Goal: Task Accomplishment & Management: Manage account settings

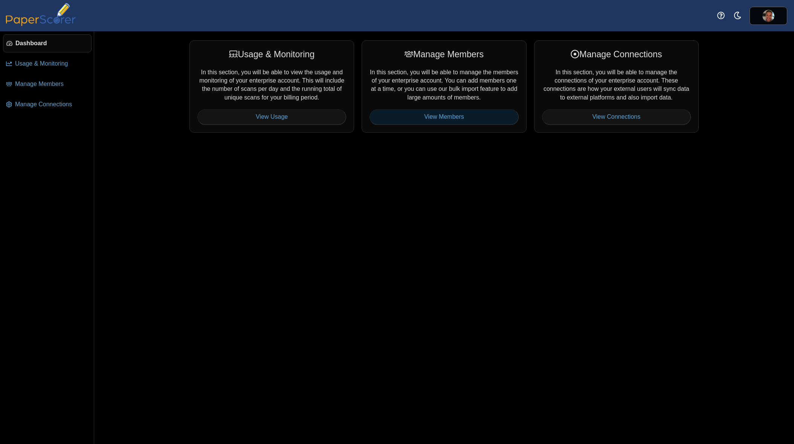
click at [482, 110] on link "View Members" at bounding box center [443, 116] width 149 height 15
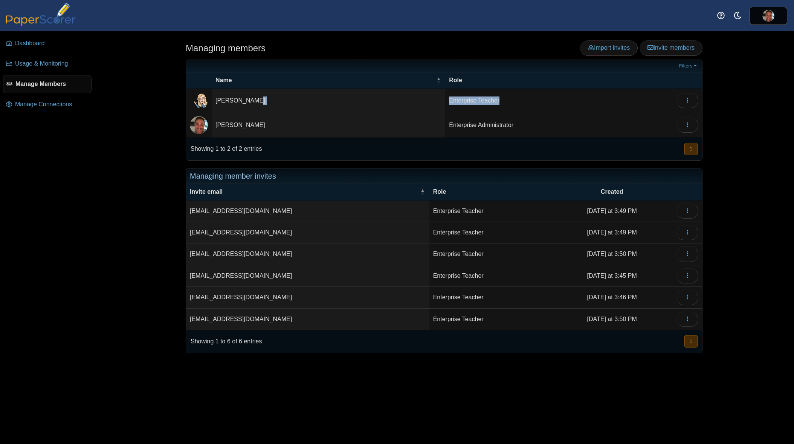
drag, startPoint x: 513, startPoint y: 104, endPoint x: 426, endPoint y: 98, distance: 86.8
click at [434, 98] on tr "[PERSON_NAME] Enterprise Teacher Edit Delete" at bounding box center [444, 100] width 516 height 24
click at [692, 101] on button "button" at bounding box center [687, 100] width 22 height 15
click at [598, 84] on th "Role" at bounding box center [558, 80] width 227 height 16
click at [683, 122] on button "button" at bounding box center [687, 124] width 22 height 15
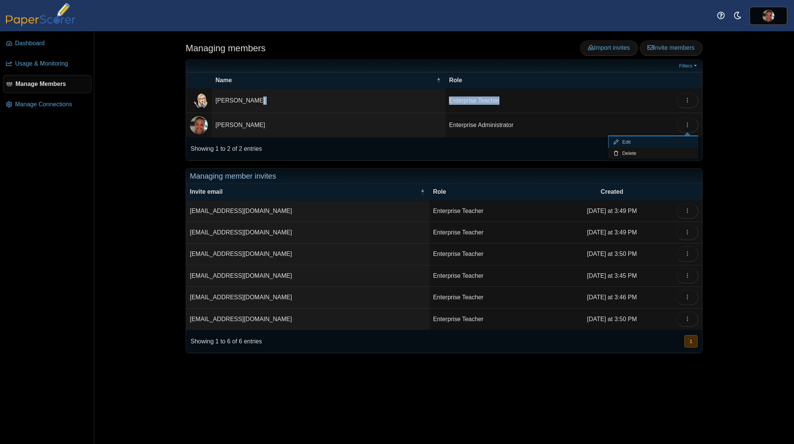
click at [638, 140] on link "Edit" at bounding box center [653, 141] width 90 height 11
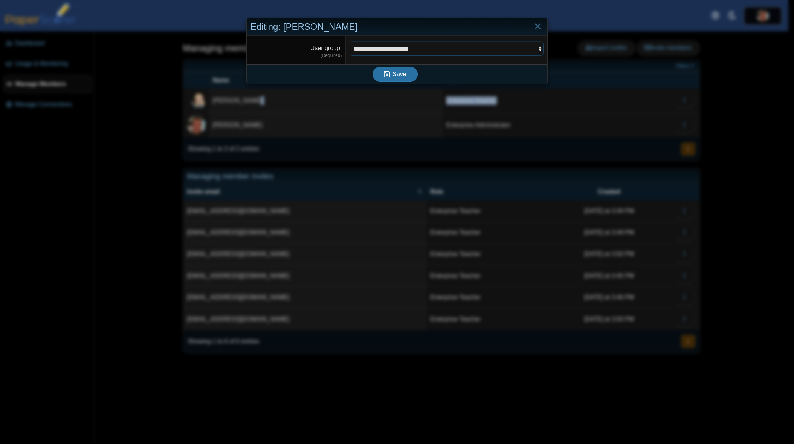
click at [528, 49] on select "**********" at bounding box center [446, 48] width 194 height 14
click at [539, 27] on link "Close" at bounding box center [538, 26] width 12 height 13
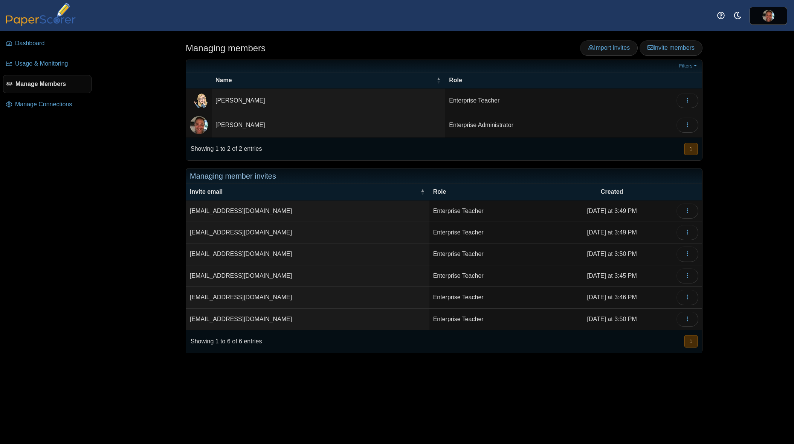
click at [574, 139] on div "Showing 1 to 2 of 2 entries « Prev 1 Next »" at bounding box center [444, 148] width 516 height 23
click at [70, 111] on link "Manage Connections" at bounding box center [47, 104] width 88 height 18
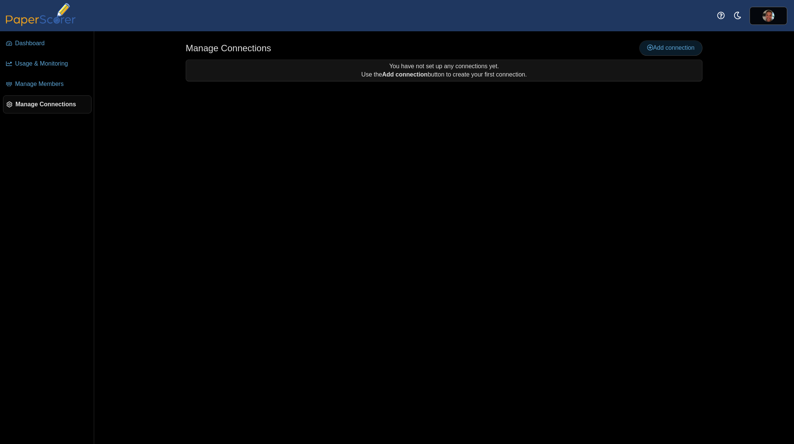
click at [647, 48] on icon at bounding box center [650, 47] width 6 height 6
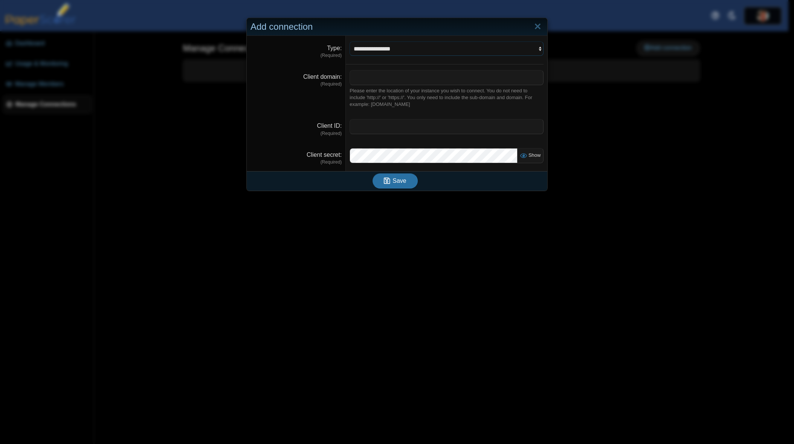
click at [452, 51] on select "**********" at bounding box center [446, 48] width 194 height 14
click at [534, 27] on link "Close" at bounding box center [538, 26] width 12 height 13
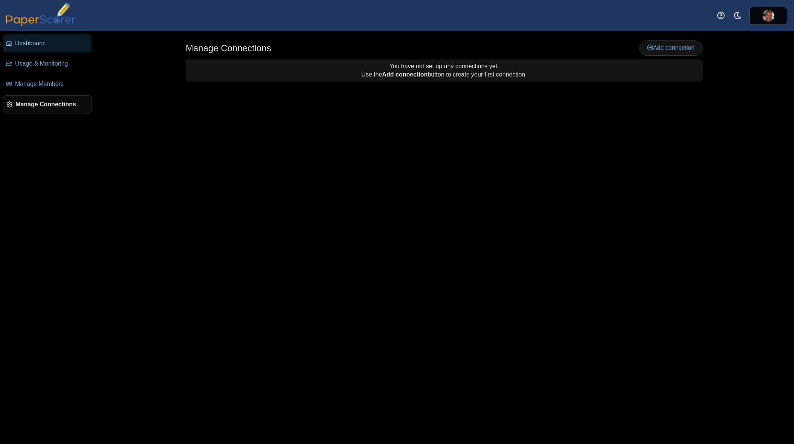
click at [52, 48] on link "Dashboard" at bounding box center [47, 43] width 88 height 18
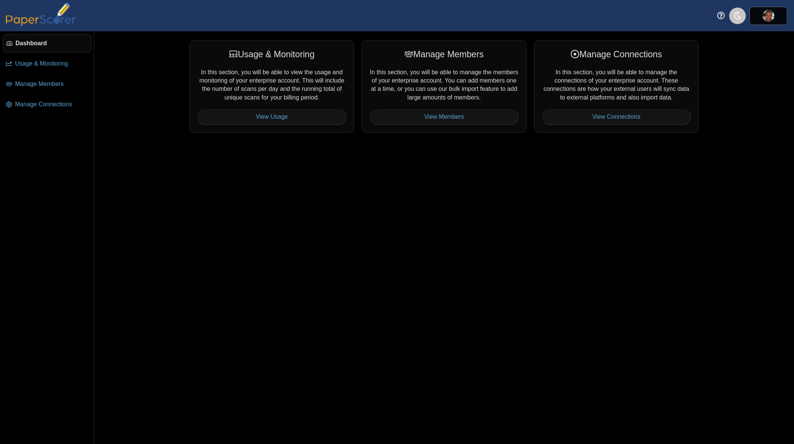
click at [742, 15] on link "Style variation" at bounding box center [737, 16] width 17 height 17
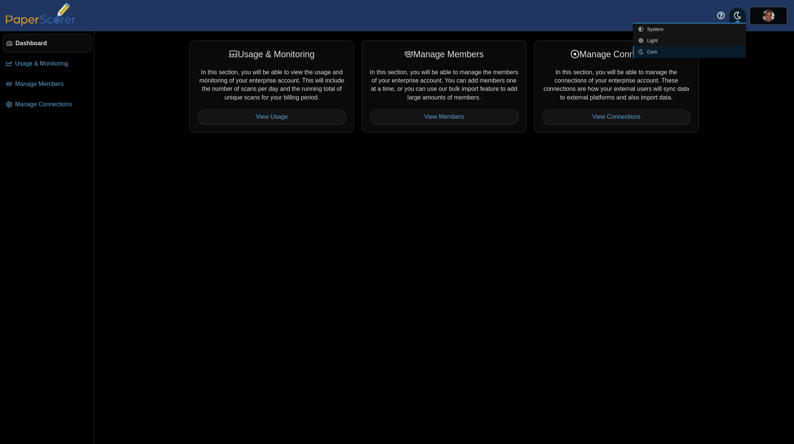
click at [741, 96] on div "Usage & Monitoring In this section, you will be able to view the usage and moni…" at bounding box center [444, 237] width 700 height 412
